Goal: Task Accomplishment & Management: Use online tool/utility

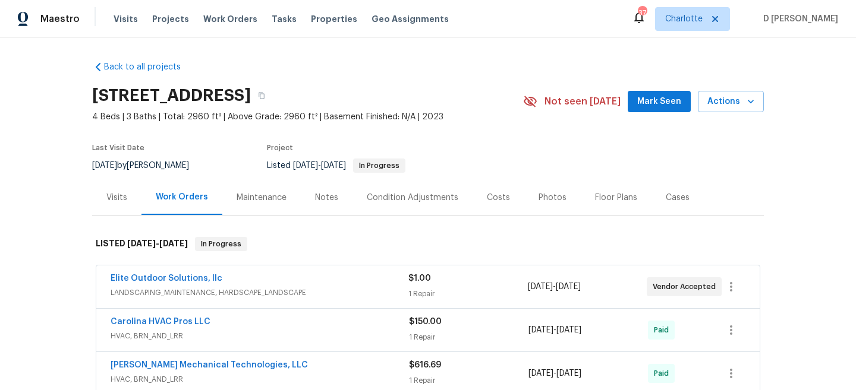
scroll to position [78, 0]
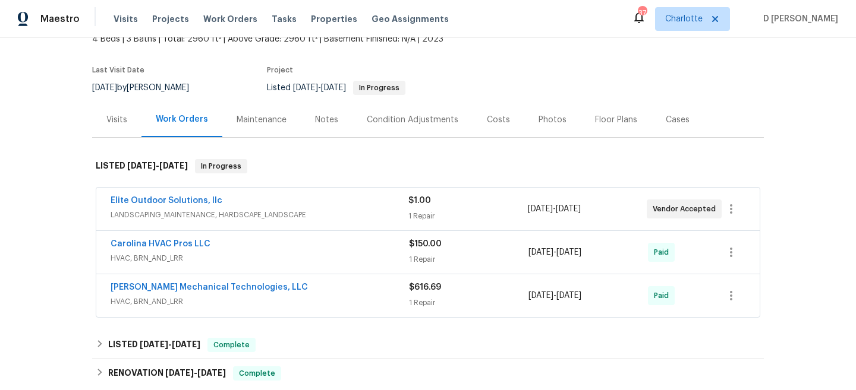
click at [226, 223] on div "Elite Outdoor Solutions, llc LANDSCAPING_MAINTENANCE, HARDSCAPE_LANDSCAPE" at bounding box center [260, 209] width 298 height 29
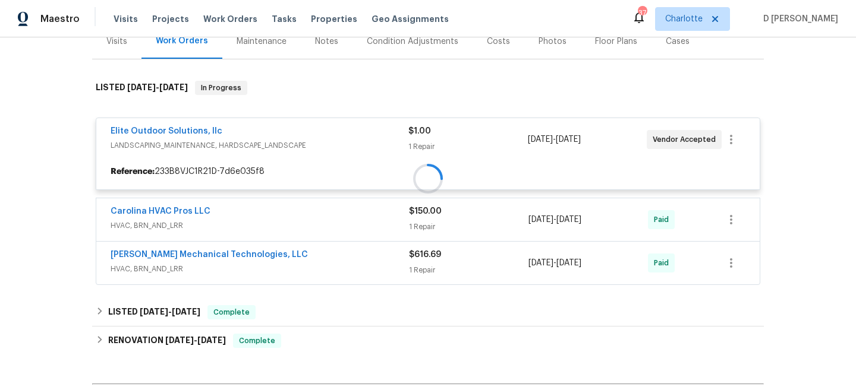
scroll to position [158, 0]
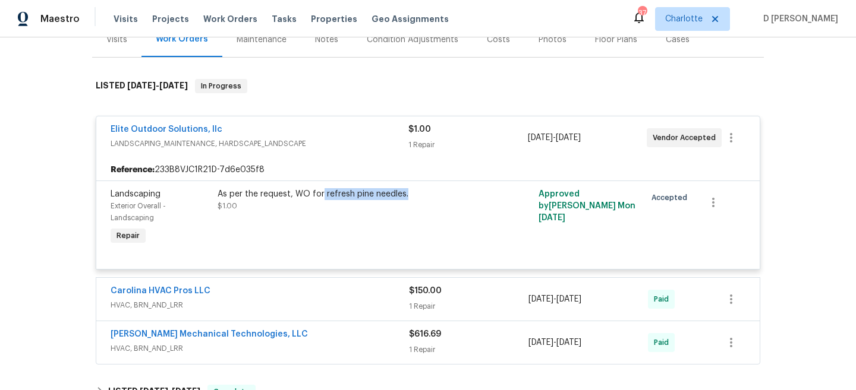
drag, startPoint x: 321, startPoint y: 196, endPoint x: 406, endPoint y: 199, distance: 85.1
click at [406, 199] on div "As per the request, WO for refresh pine needles." at bounding box center [348, 194] width 260 height 12
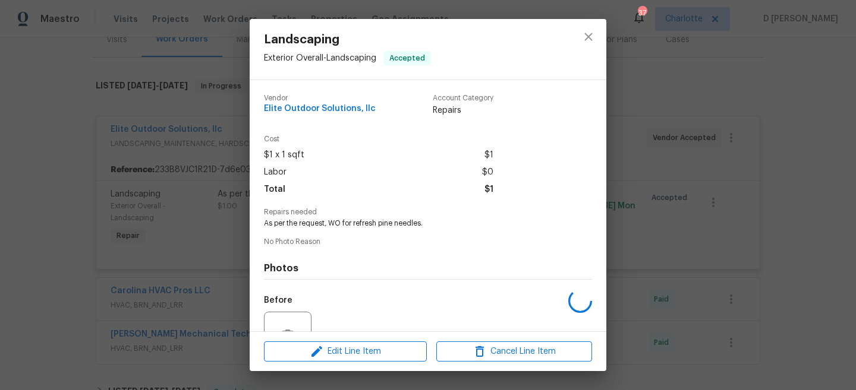
copy div "refresh pine needles."
drag, startPoint x: 353, startPoint y: 222, endPoint x: 433, endPoint y: 225, distance: 80.3
click at [433, 225] on span "As per the request, WO for refresh pine needles." at bounding box center [411, 224] width 295 height 10
copy span "refresh pine needles."
click at [235, 208] on div "Landscaping Exterior Overall - Landscaping Accepted Vendor Elite Outdoor Soluti…" at bounding box center [428, 195] width 856 height 390
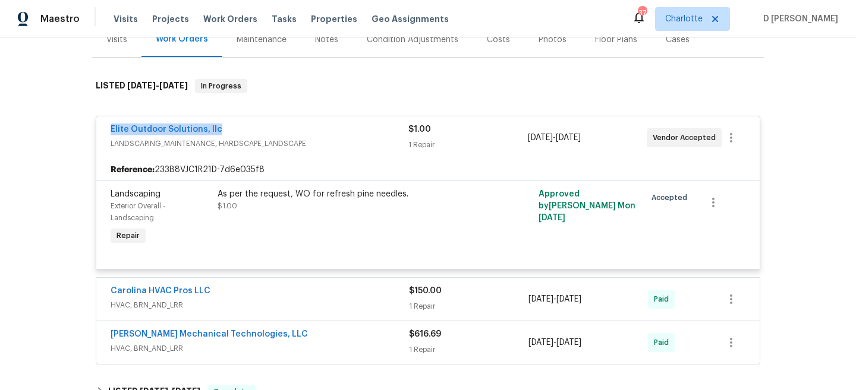
drag, startPoint x: 100, startPoint y: 128, endPoint x: 242, endPoint y: 128, distance: 142.6
click at [242, 128] on div "Elite Outdoor Solutions, llc LANDSCAPING_MAINTENANCE, HARDSCAPE_LANDSCAPE $1.00…" at bounding box center [427, 137] width 663 height 43
copy link "Elite Outdoor Solutions, llc"
drag, startPoint x: 320, startPoint y: 197, endPoint x: 414, endPoint y: 199, distance: 93.3
click at [414, 199] on div "As per the request, WO for refresh pine needles." at bounding box center [348, 194] width 260 height 12
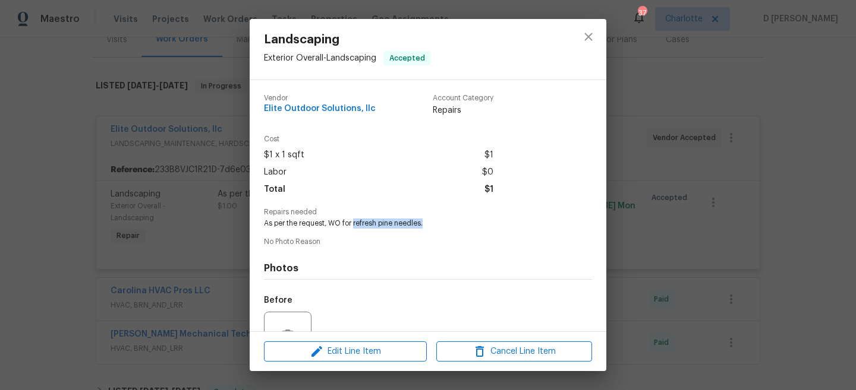
drag, startPoint x: 355, startPoint y: 225, endPoint x: 445, endPoint y: 225, distance: 89.7
click at [445, 225] on span "As per the request, WO for refresh pine needles." at bounding box center [411, 224] width 295 height 10
drag, startPoint x: 331, startPoint y: 223, endPoint x: 469, endPoint y: 226, distance: 137.9
click at [469, 226] on span "As per the request, WO for refresh pine needles." at bounding box center [411, 224] width 295 height 10
copy span "WO for refresh pine needles."
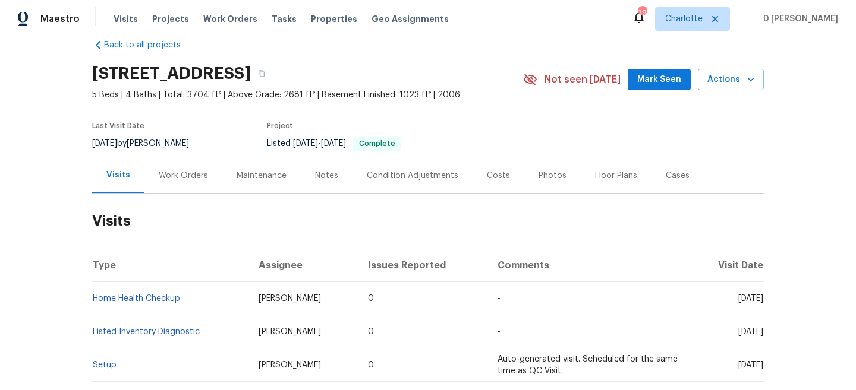
scroll to position [25, 0]
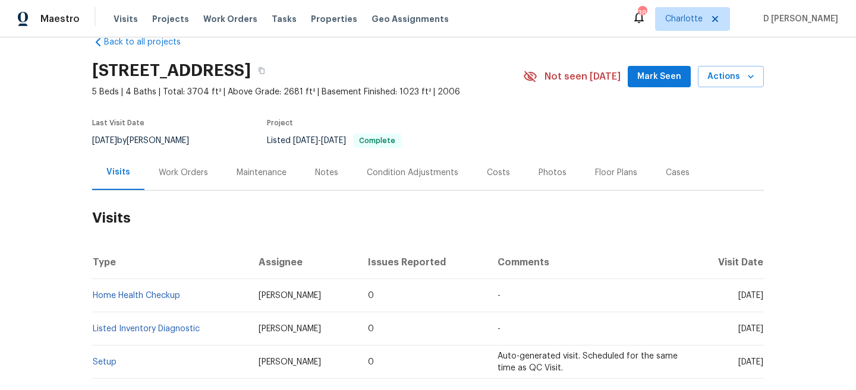
click at [159, 175] on div "Work Orders" at bounding box center [183, 173] width 49 height 12
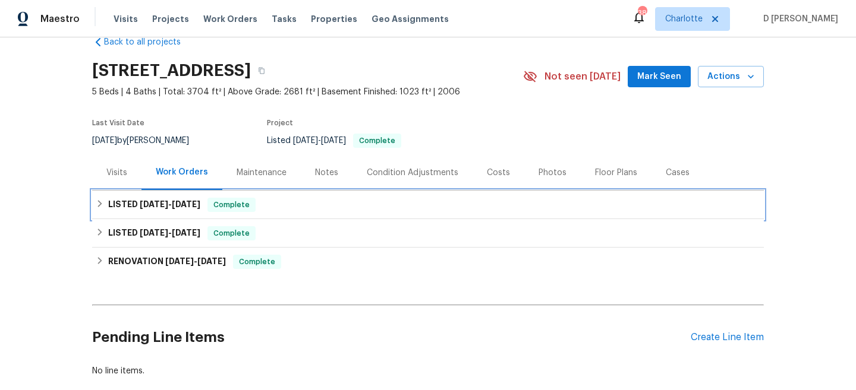
click at [106, 208] on div "LISTED [DATE] - [DATE] Complete" at bounding box center [428, 205] width 664 height 14
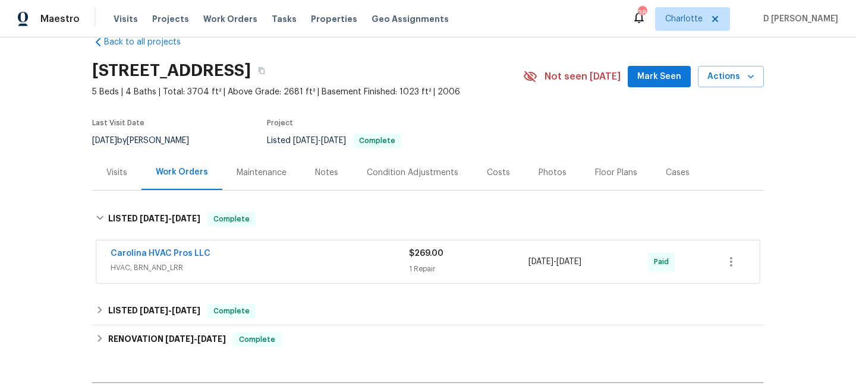
click at [197, 273] on span "HVAC, BRN_AND_LRR" at bounding box center [260, 268] width 298 height 12
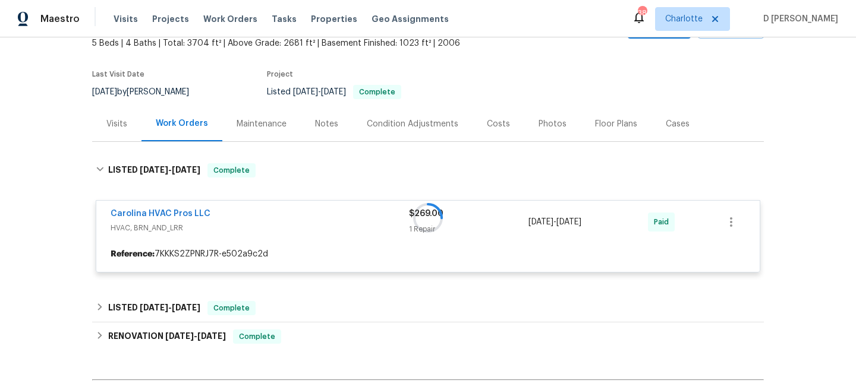
scroll to position [85, 0]
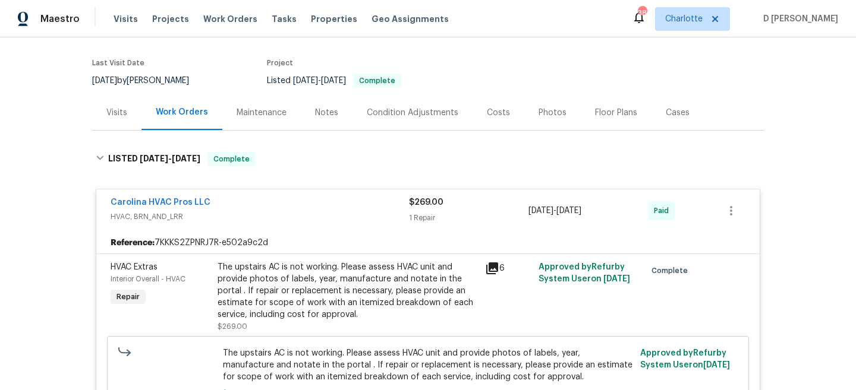
click at [179, 218] on span "HVAC, BRN_AND_LRR" at bounding box center [260, 217] width 298 height 12
